Goal: Navigation & Orientation: Find specific page/section

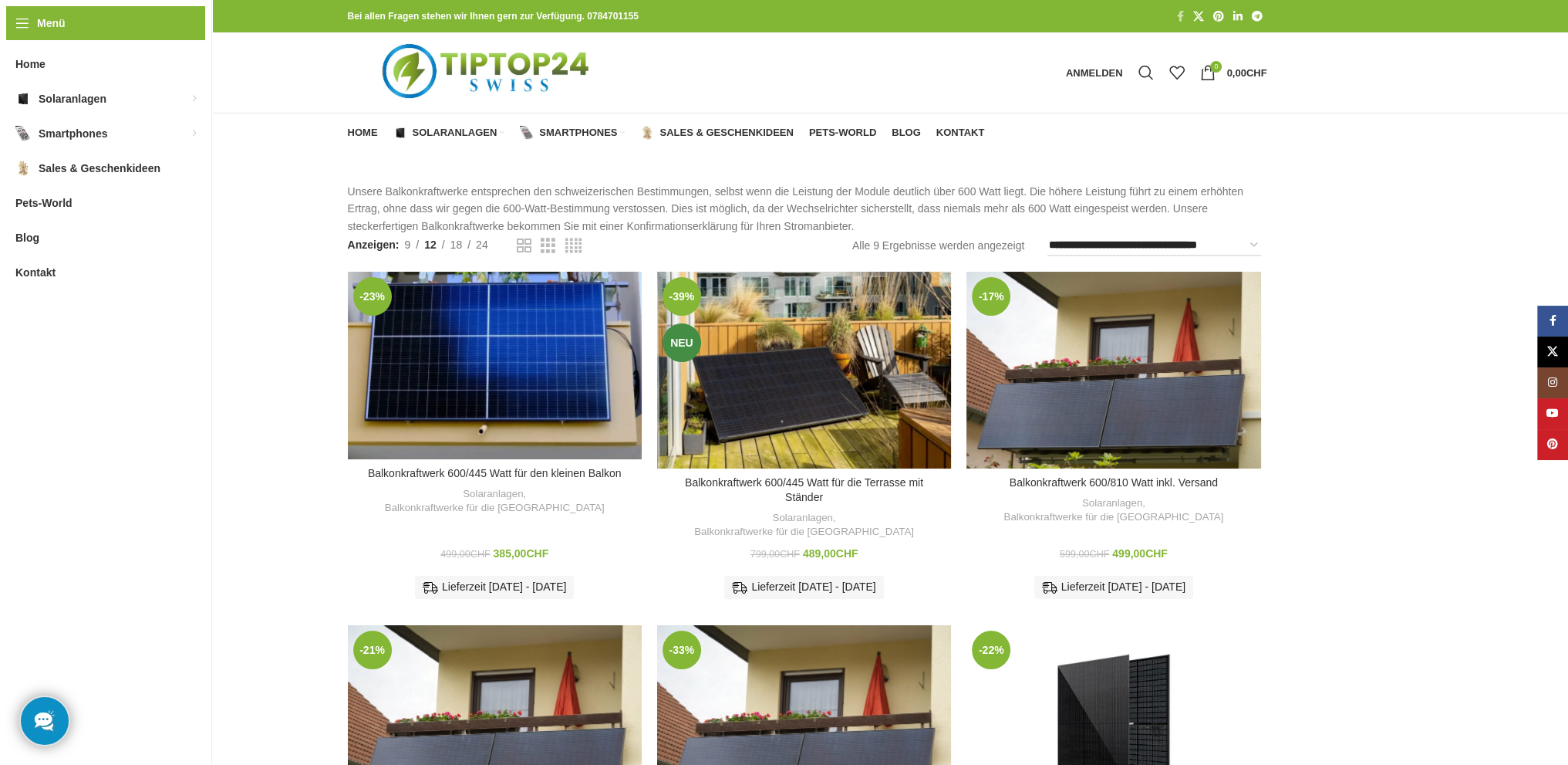
click at [1178, 12] on span "Facebook Social Link" at bounding box center [1180, 17] width 7 height 11
click at [944, 126] on span "Kontakt" at bounding box center [961, 132] width 49 height 12
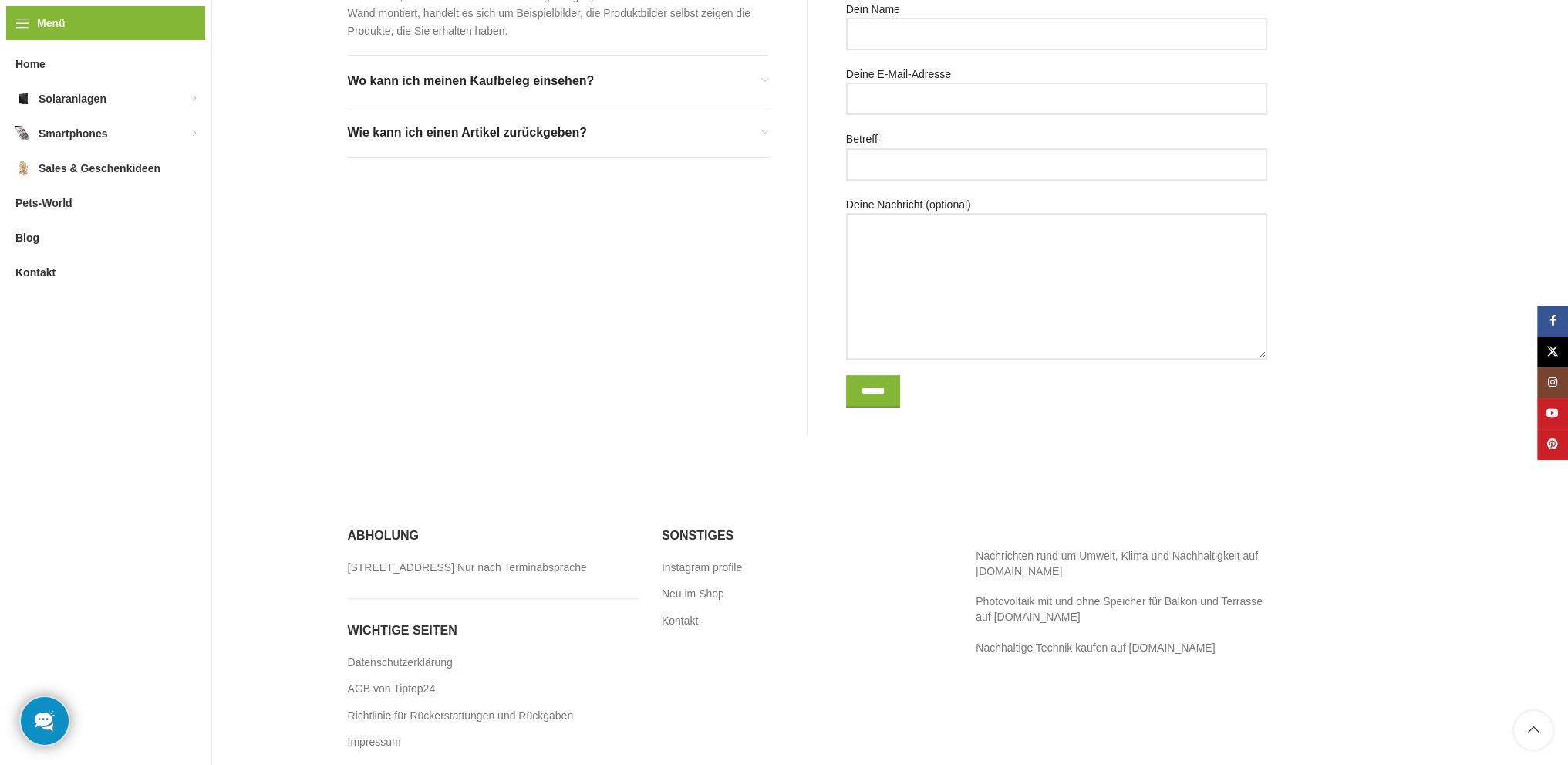
scroll to position [778, 0]
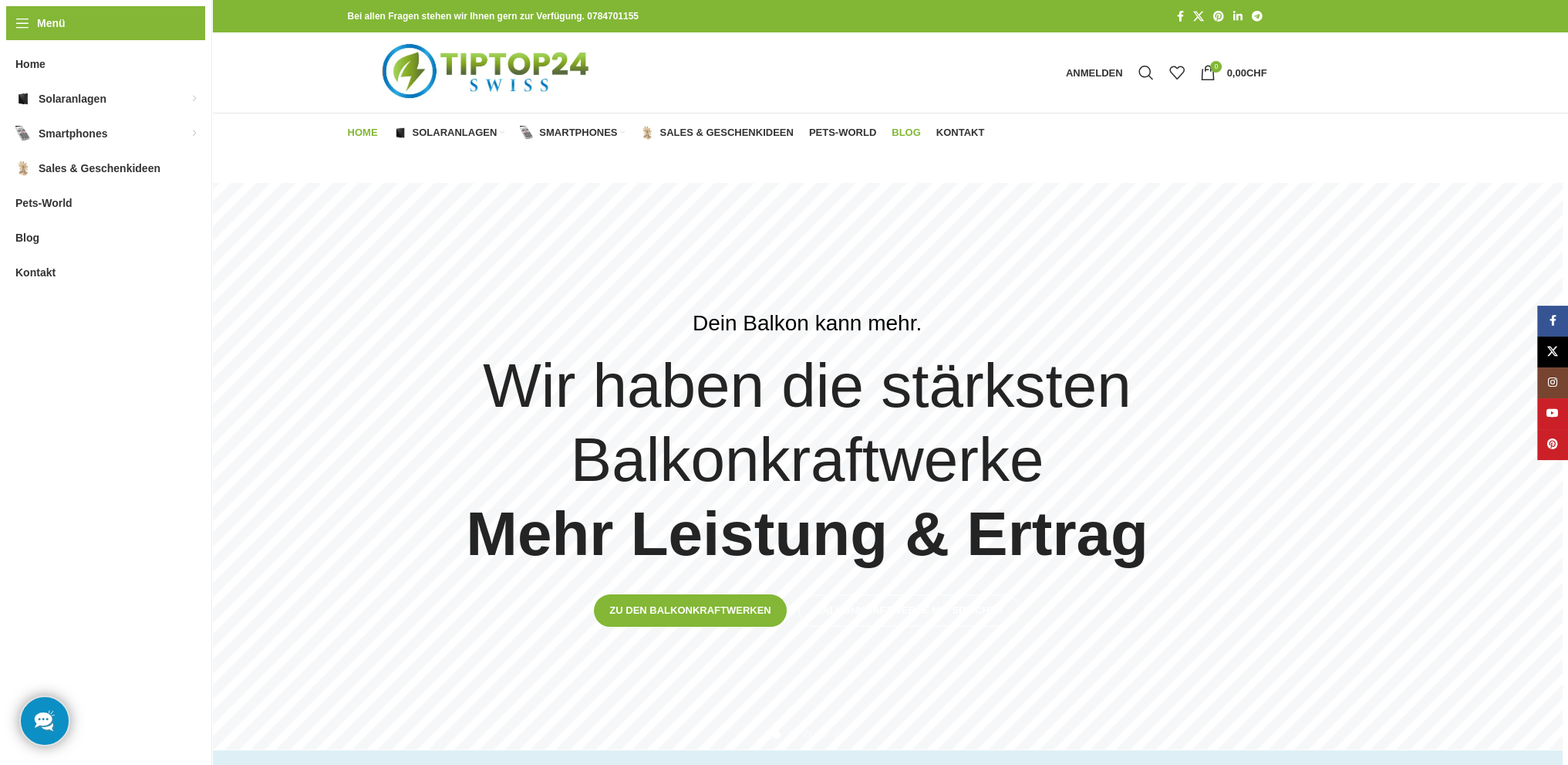
click at [911, 131] on span "Blog" at bounding box center [906, 132] width 29 height 12
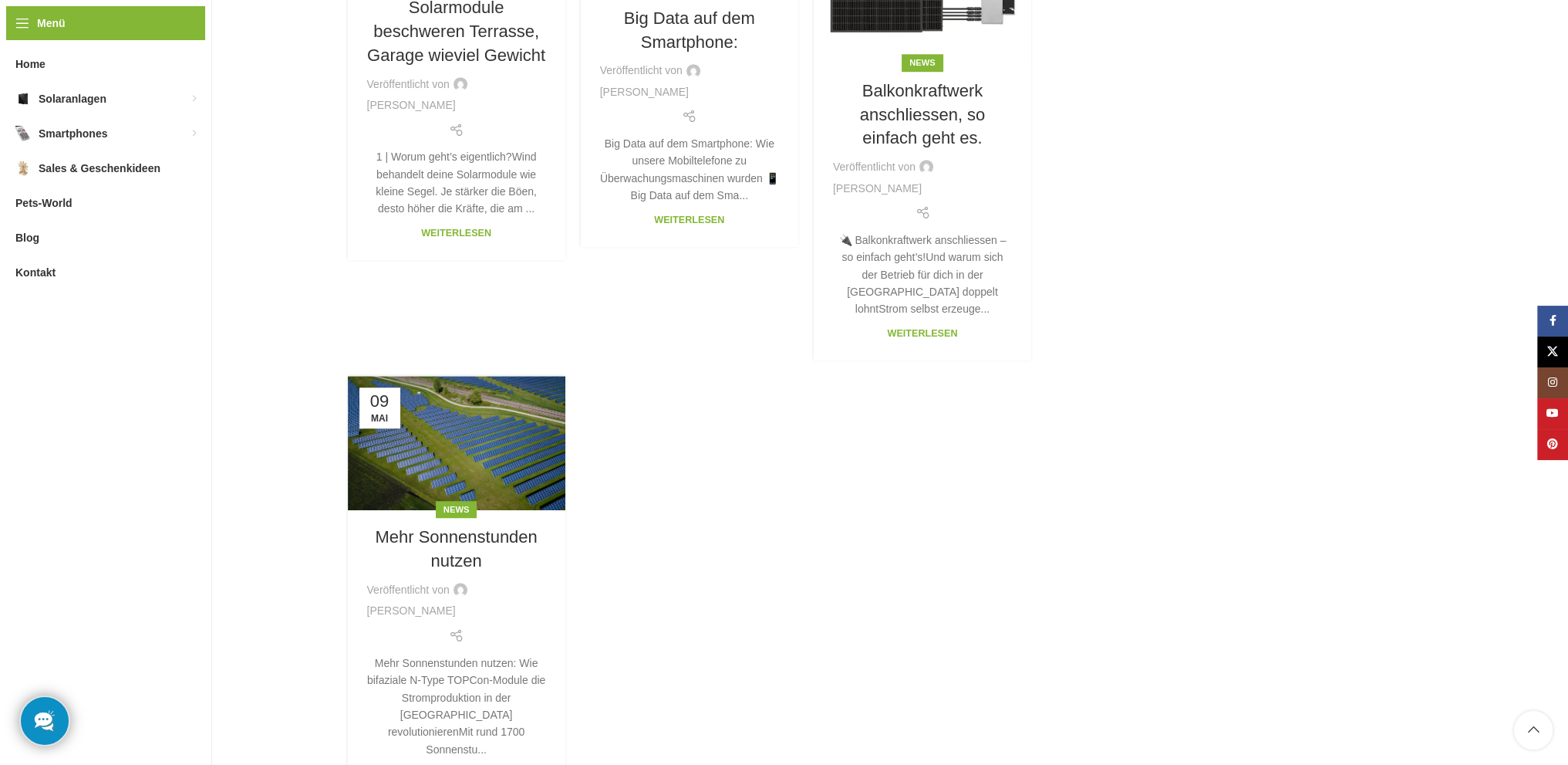
scroll to position [1741, 0]
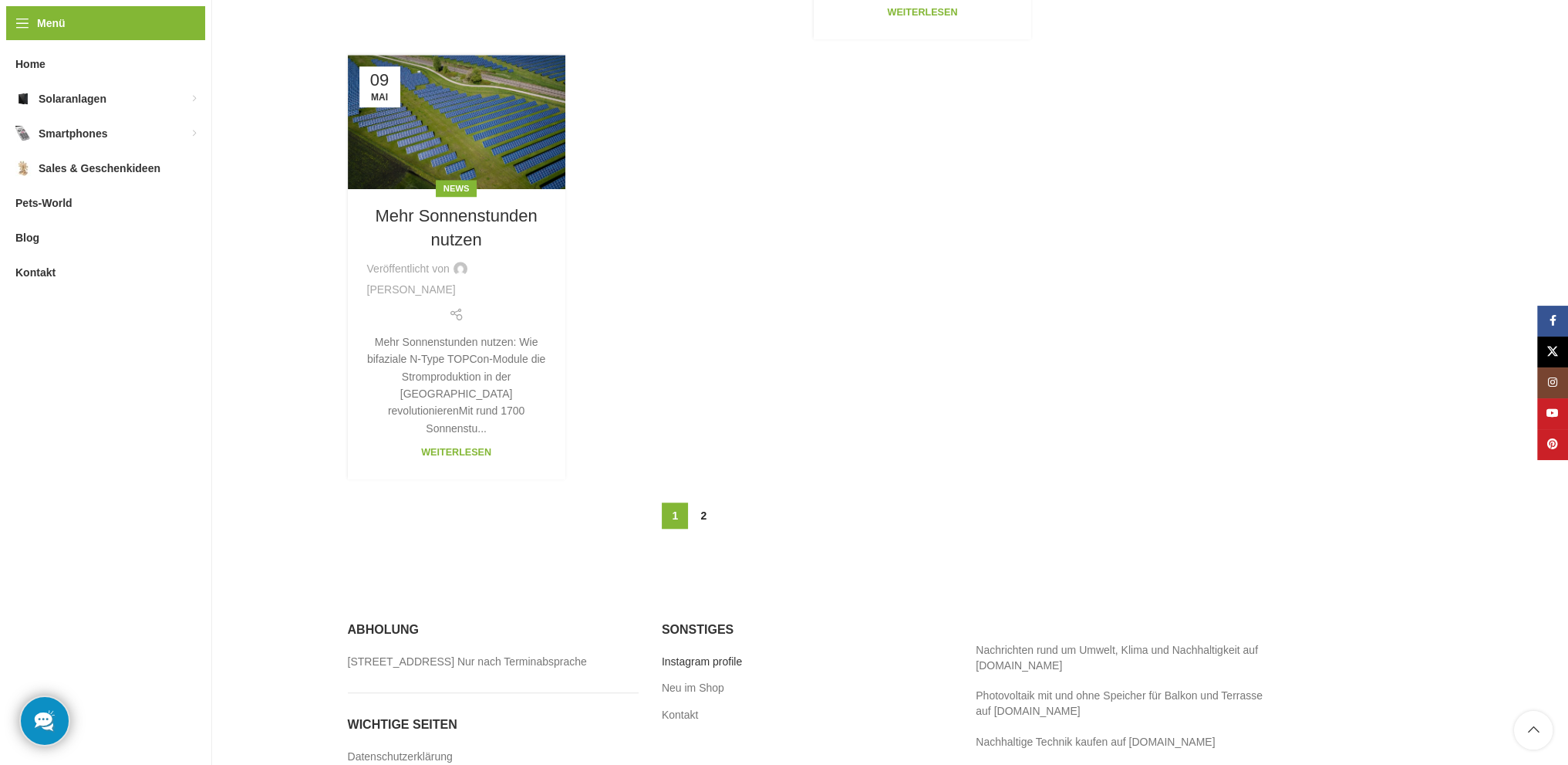
click at [716, 655] on link "Instagram profile" at bounding box center [703, 662] width 82 height 16
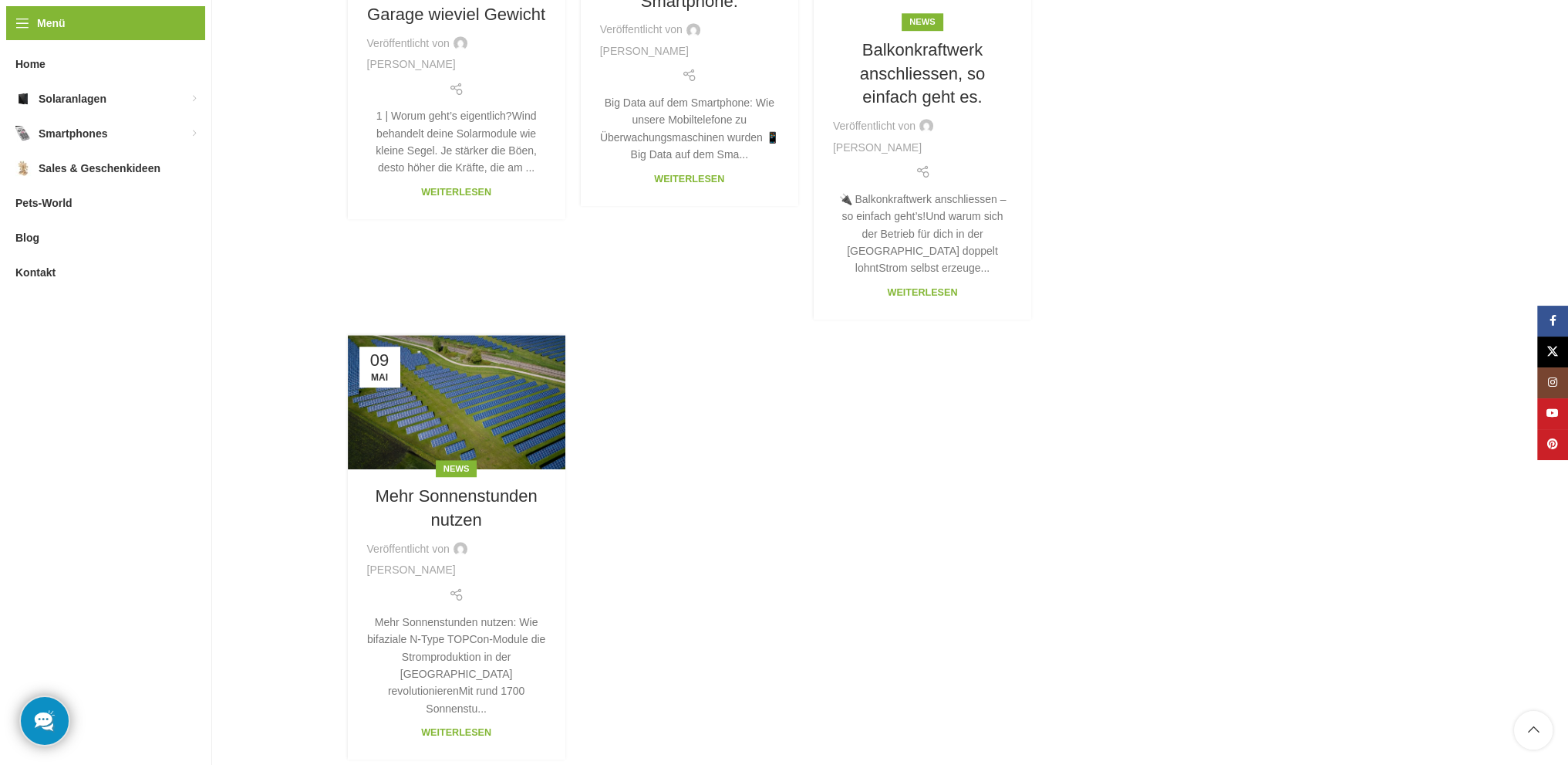
scroll to position [1458, 0]
